Goal: Book appointment/travel/reservation

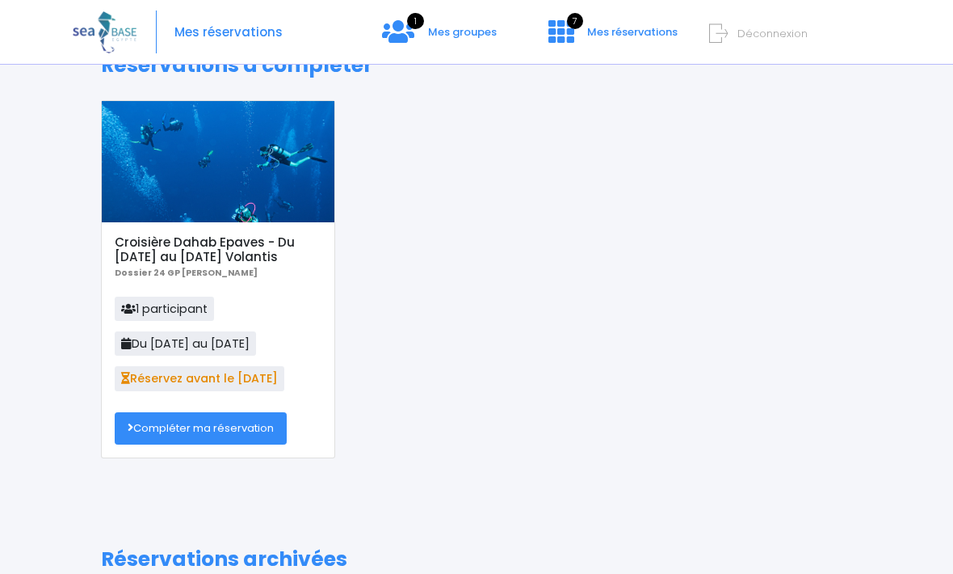
scroll to position [49, 0]
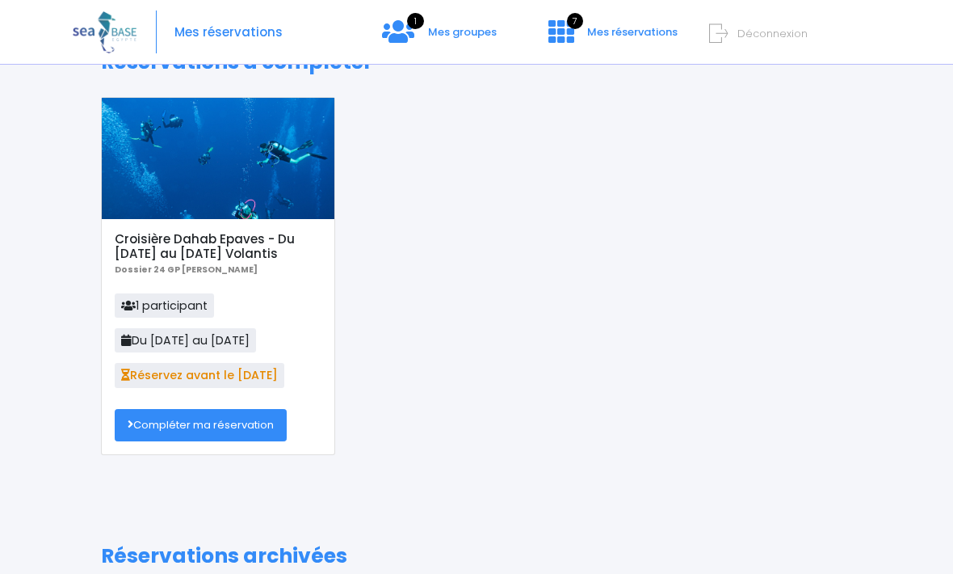
click at [260, 423] on link "Compléter ma réservation" at bounding box center [201, 425] width 172 height 32
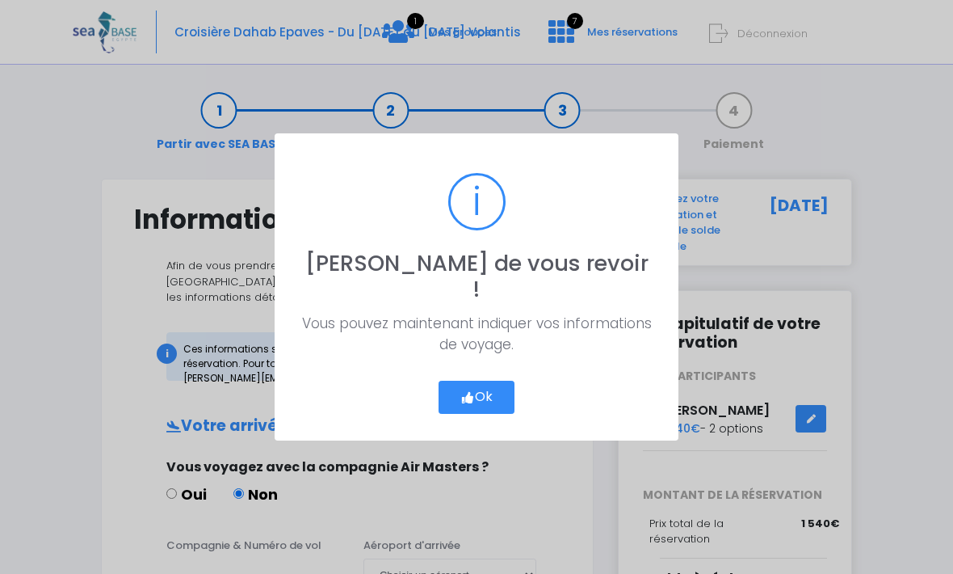
click at [477, 400] on button "Ok" at bounding box center [477, 397] width 76 height 34
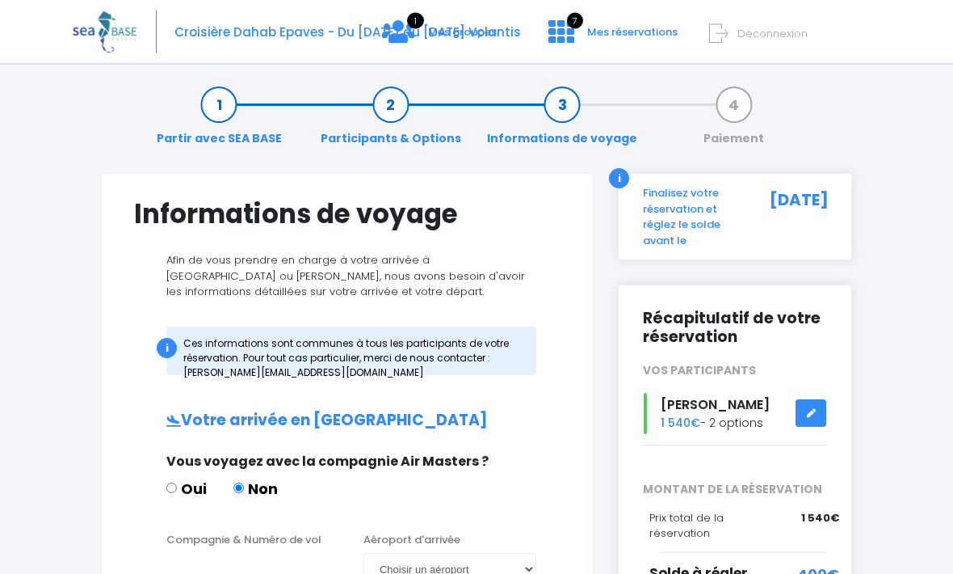
scroll to position [6, 0]
click at [723, 415] on div "Lyes Hamoudi 1 540€ - 2 options" at bounding box center [735, 413] width 208 height 41
click at [817, 408] on link at bounding box center [811, 413] width 31 height 28
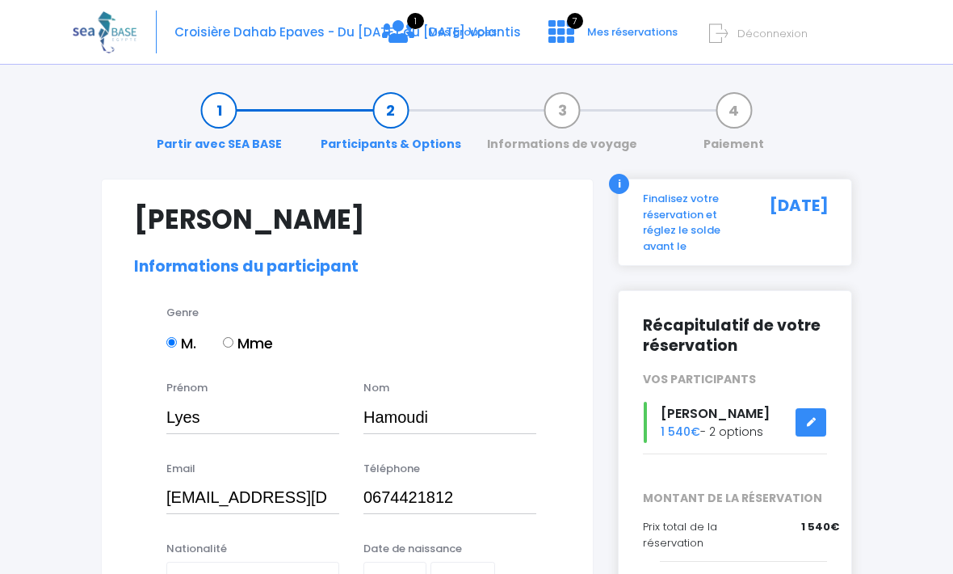
select select "N4"
click at [406, 27] on icon at bounding box center [398, 32] width 32 height 26
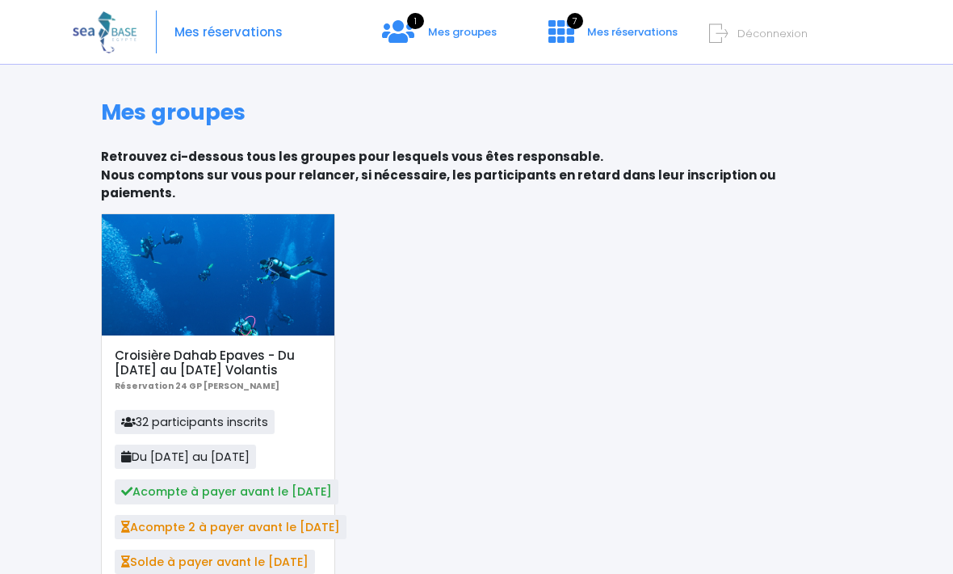
click at [422, 29] on span "1" at bounding box center [415, 21] width 17 height 16
click at [410, 27] on span "1" at bounding box center [415, 21] width 17 height 16
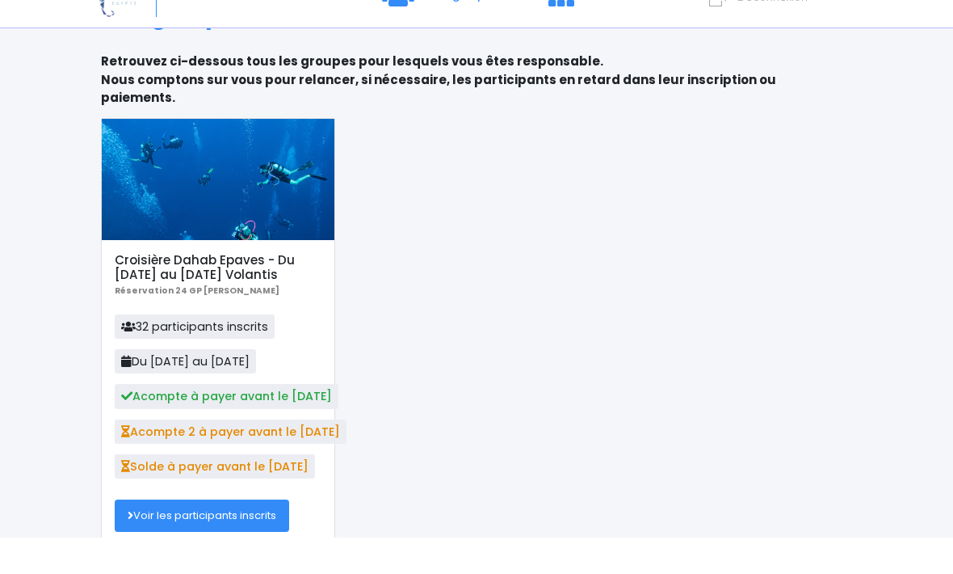
scroll to position [58, 0]
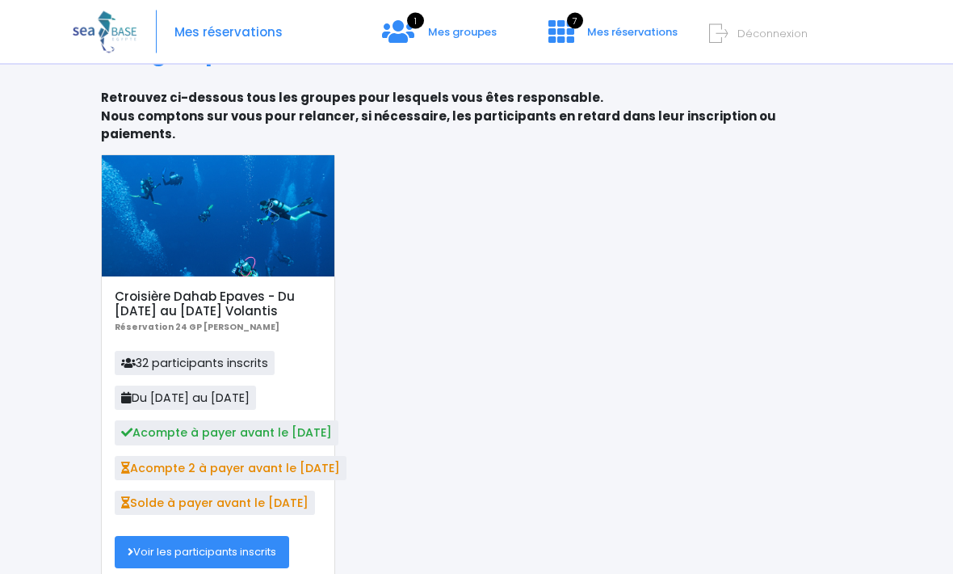
click at [267, 536] on link "Voir les participants inscrits" at bounding box center [202, 552] width 174 height 32
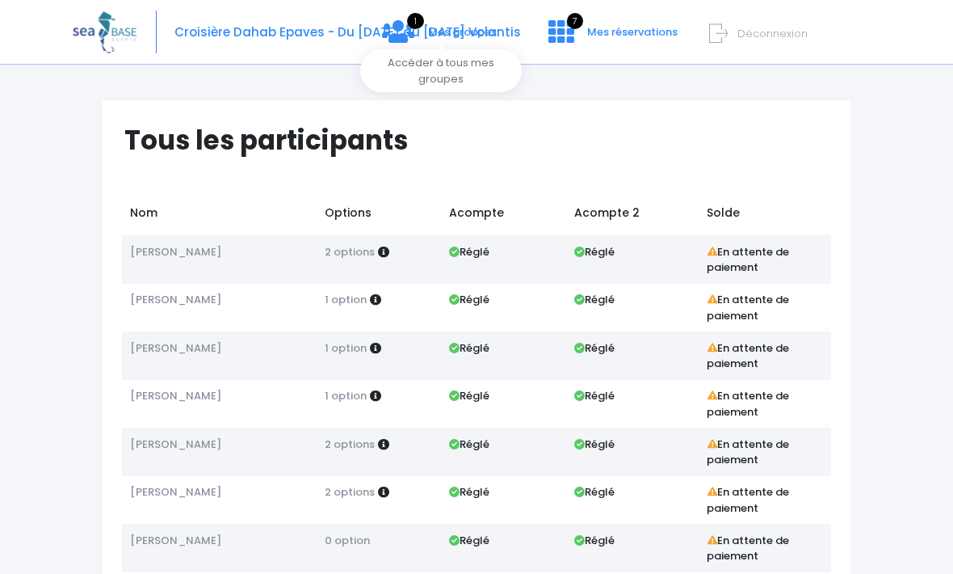
click at [412, 38] on icon at bounding box center [398, 32] width 32 height 26
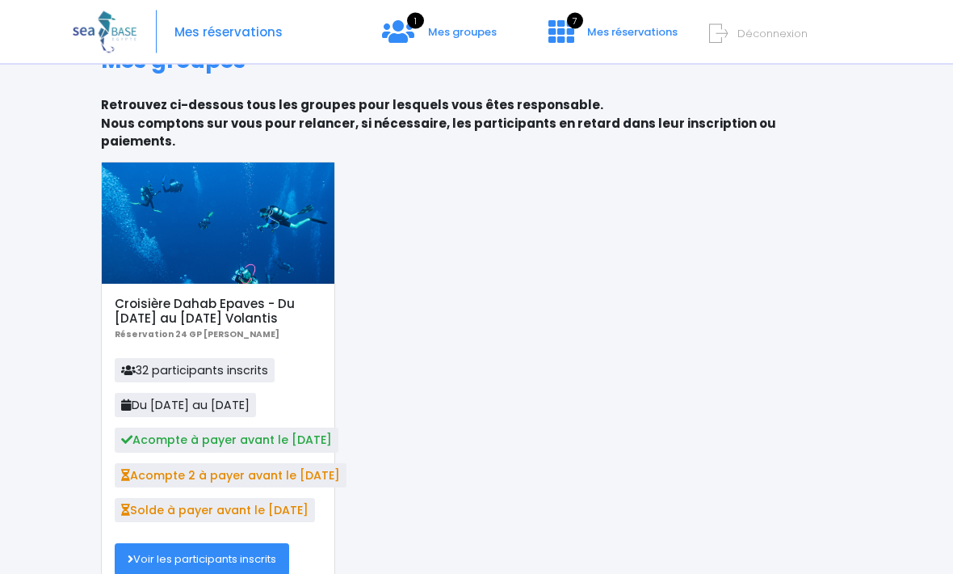
scroll to position [58, 0]
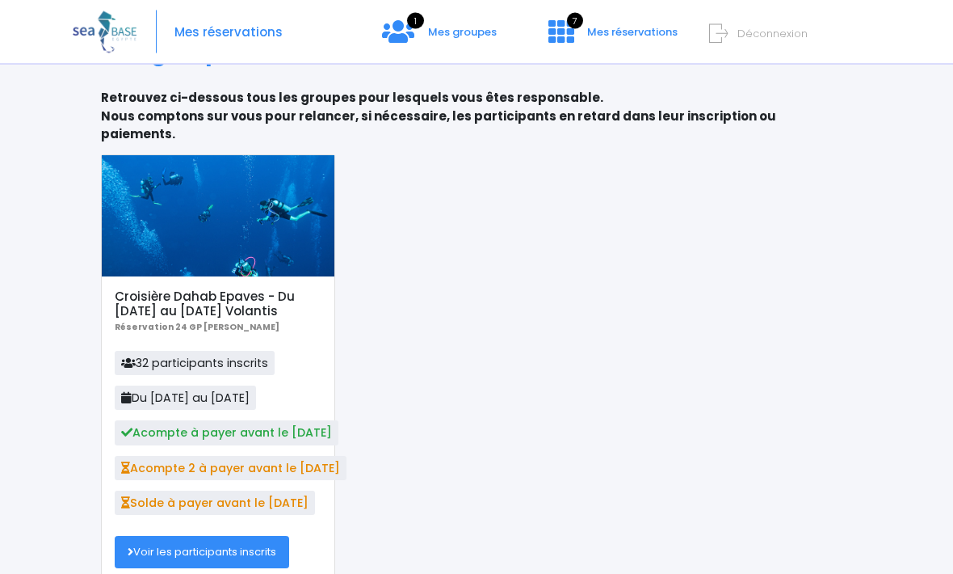
click at [327, 421] on span "Acompte à payer avant le [DATE]" at bounding box center [227, 433] width 224 height 24
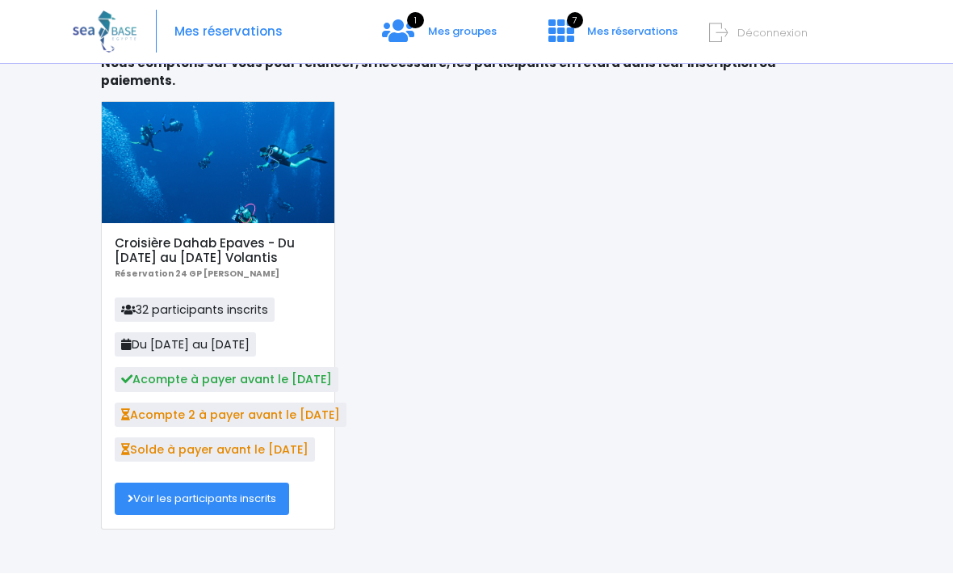
click at [316, 368] on span "Acompte à payer avant le 20/10/24" at bounding box center [227, 380] width 224 height 24
click at [271, 368] on span "Acompte à payer avant le 20/10/24" at bounding box center [227, 380] width 224 height 24
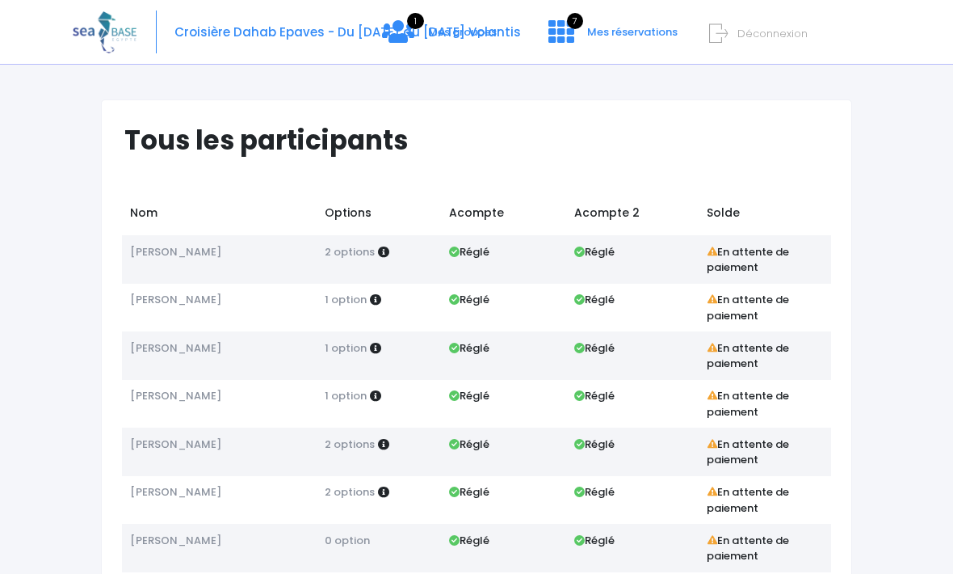
click at [562, 38] on icon at bounding box center [562, 32] width 26 height 26
click at [656, 64] on div "1 Mes groupes 7 Mes réservations Déconnexion" at bounding box center [723, 45] width 292 height 44
